Goal: Task Accomplishment & Management: Manage account settings

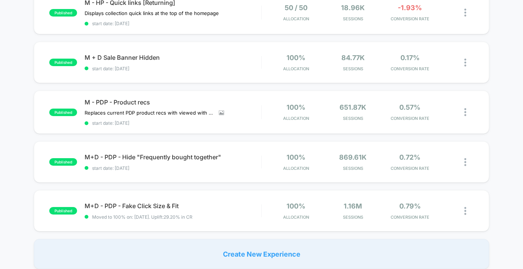
scroll to position [442, 0]
click at [153, 203] on span "M+D - PDP - Fake Click Size & Fit Click to edit experience details" at bounding box center [173, 206] width 176 height 8
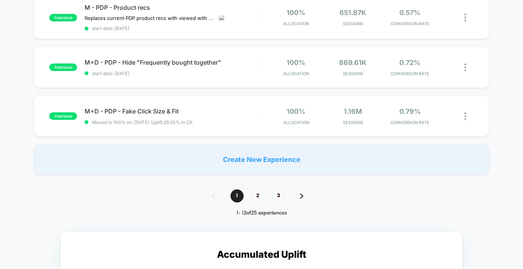
scroll to position [539, 0]
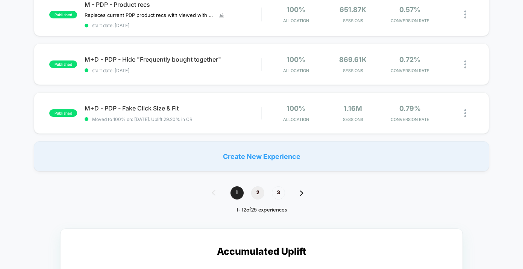
click at [258, 188] on span "2" at bounding box center [257, 193] width 13 height 13
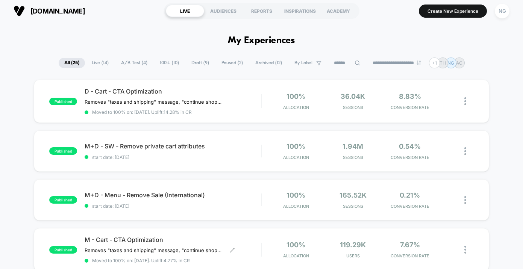
scroll to position [0, 0]
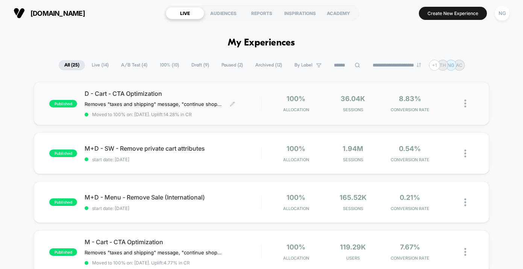
click at [147, 93] on span "D - Cart - CTA Optimization" at bounding box center [173, 94] width 176 height 8
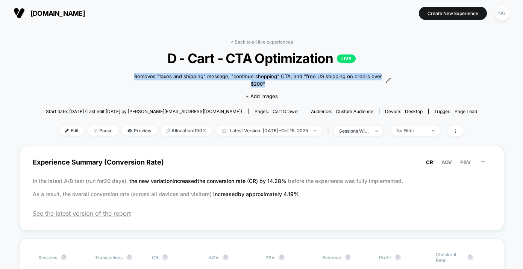
drag, startPoint x: 130, startPoint y: 76, endPoint x: 255, endPoint y: 92, distance: 126.0
click at [255, 93] on div "< Back to all live experiences D - Cart - CTA Optimization LIVE Removes "taxes …" at bounding box center [262, 92] width 432 height 107
copy div "Removes "taxes and shipping" message, "continue shopping" CTA, and "free US shi…"
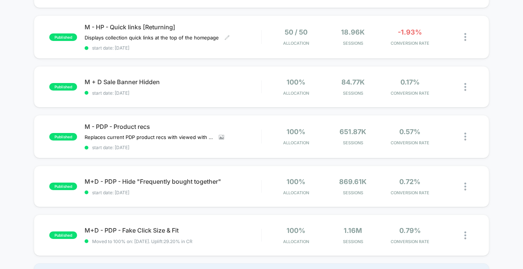
scroll to position [421, 0]
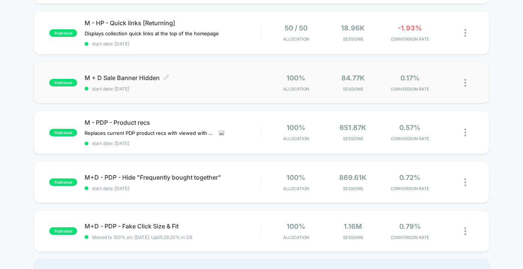
click at [136, 74] on span "M + D Sale Banner Hidden Click to edit experience details" at bounding box center [173, 78] width 176 height 8
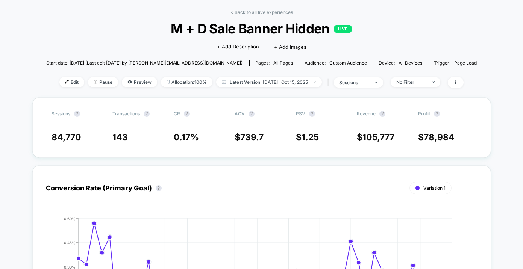
scroll to position [20, 0]
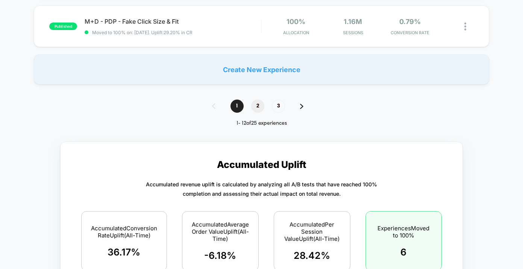
click at [258, 101] on span "2" at bounding box center [257, 106] width 13 height 13
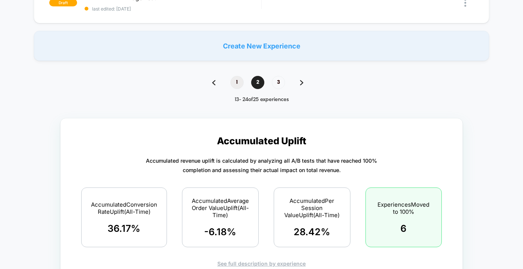
click at [236, 84] on span "1" at bounding box center [237, 82] width 13 height 13
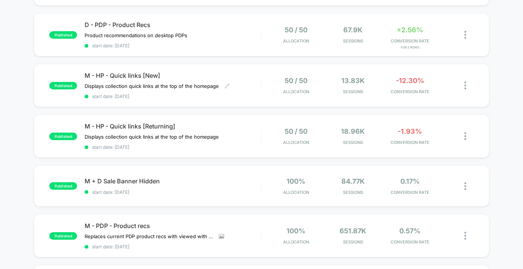
scroll to position [332, 0]
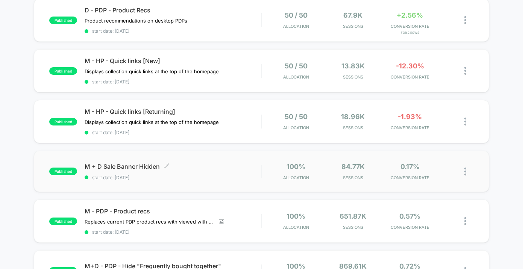
click at [124, 164] on span "M + D Sale Banner Hidden Click to edit experience details" at bounding box center [173, 167] width 176 height 8
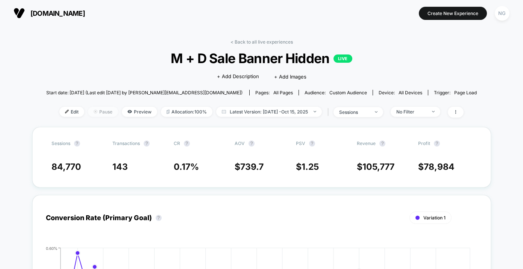
click at [100, 109] on span "Pause" at bounding box center [103, 112] width 30 height 10
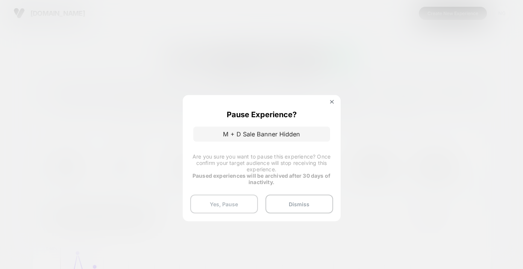
click at [221, 205] on button "Yes, Pause" at bounding box center [224, 204] width 68 height 19
